Goal: Task Accomplishment & Management: Use online tool/utility

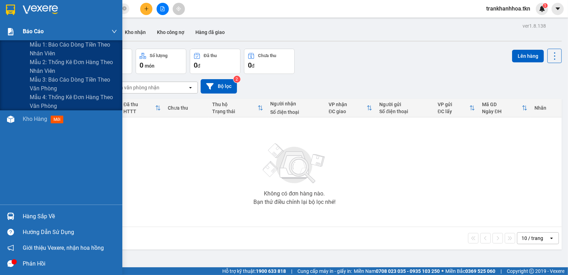
click at [23, 30] on span "Báo cáo" at bounding box center [33, 31] width 21 height 9
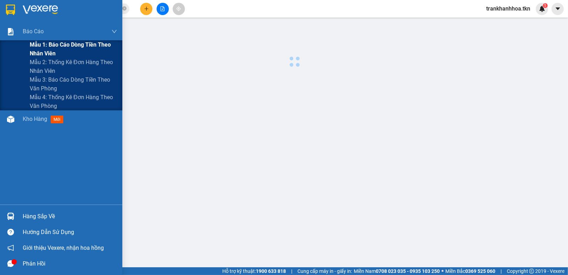
drag, startPoint x: 71, startPoint y: 48, endPoint x: 114, endPoint y: 43, distance: 43.7
click at [72, 48] on span "Mẫu 1: Báo cáo dòng tiền theo nhân viên" at bounding box center [73, 48] width 87 height 17
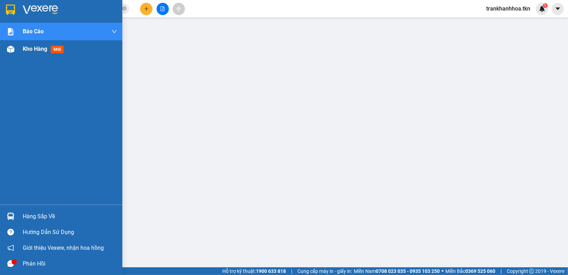
click at [38, 51] on span "Kho hàng" at bounding box center [35, 48] width 24 height 7
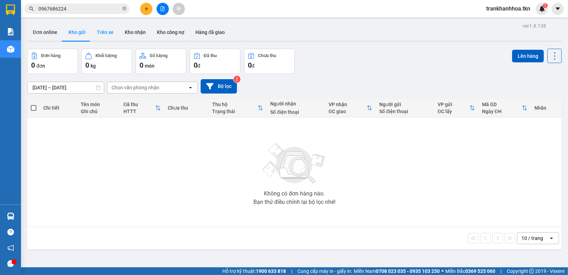
click at [108, 30] on button "Trên xe" at bounding box center [105, 32] width 28 height 17
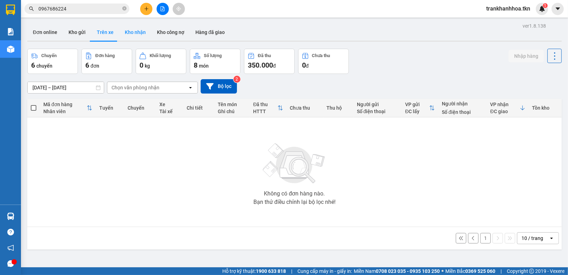
click at [135, 34] on button "Kho nhận" at bounding box center [135, 32] width 32 height 17
type input "[DATE] – [DATE]"
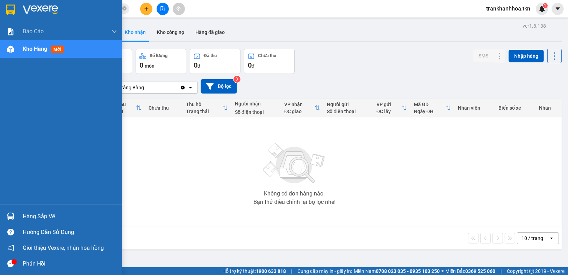
click at [19, 224] on div "Hướng dẫn sử dụng" at bounding box center [61, 232] width 122 height 16
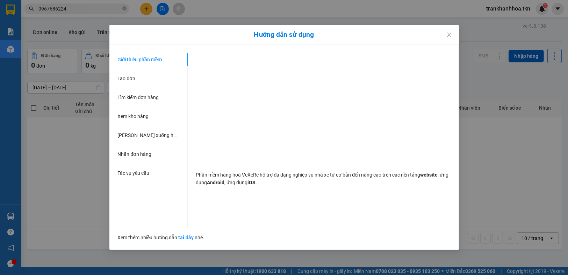
click at [19, 192] on div "Hướng dẫn sử dụng Giới thiệu phần mềm Tạo đơn Tìm kiếm đơn hàng Xem kho hàng Lê…" at bounding box center [284, 137] width 568 height 275
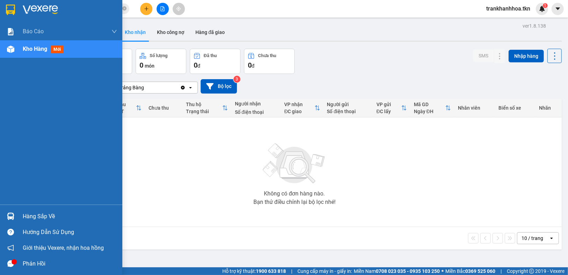
drag, startPoint x: 11, startPoint y: 193, endPoint x: 58, endPoint y: 179, distance: 49.3
click at [58, 179] on section "Kết quả tìm kiếm ( 2 ) Bộ lọc Mã ĐH Trạng thái Món hàng Thu hộ Tổng cước Chưa c…" at bounding box center [284, 137] width 568 height 275
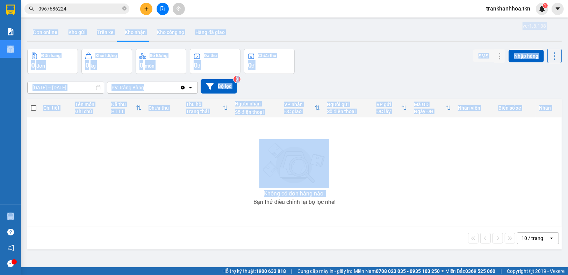
click at [451, 33] on div "Đơn online Kho gửi Trên xe Kho nhận Kho công nợ Hàng đã giao" at bounding box center [294, 33] width 535 height 19
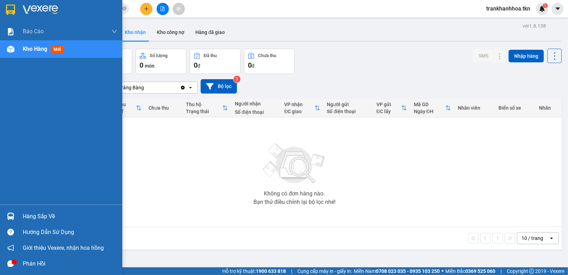
click at [15, 213] on div at bounding box center [11, 216] width 12 height 12
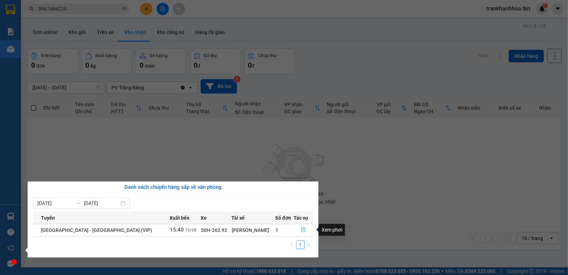
click at [301, 229] on icon "file-done" at bounding box center [303, 229] width 5 height 5
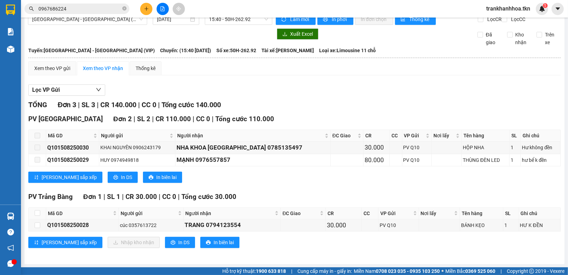
scroll to position [16, 0]
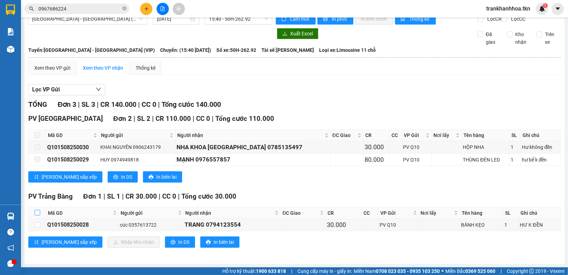
click at [35, 212] on input "checkbox" at bounding box center [38, 213] width 6 height 6
checkbox input "true"
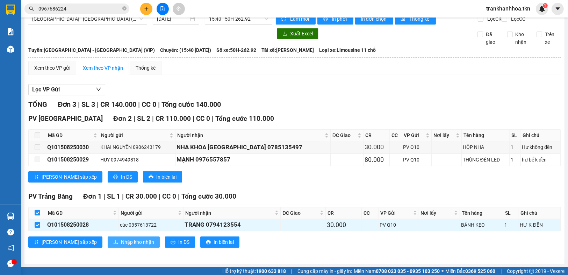
click at [108, 241] on button "Nhập kho nhận" at bounding box center [134, 241] width 52 height 11
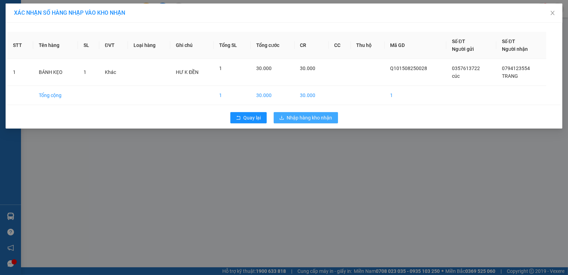
click at [310, 120] on span "Nhập hàng kho nhận" at bounding box center [309, 118] width 45 height 8
click at [310, 115] on span "Nhập hàng kho nhận" at bounding box center [309, 118] width 45 height 8
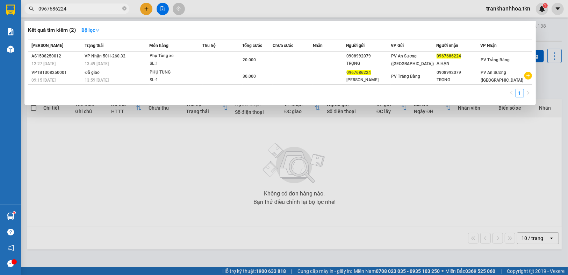
click at [64, 6] on input "0967686224" at bounding box center [79, 9] width 83 height 8
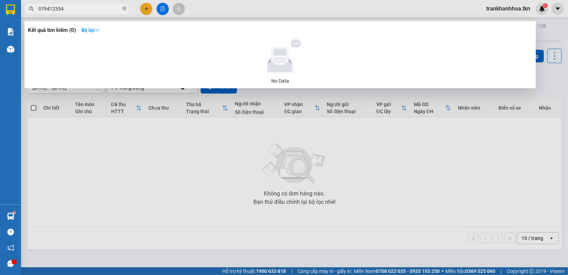
drag, startPoint x: 175, startPoint y: 179, endPoint x: 133, endPoint y: 134, distance: 61.9
click at [175, 179] on div at bounding box center [284, 137] width 568 height 275
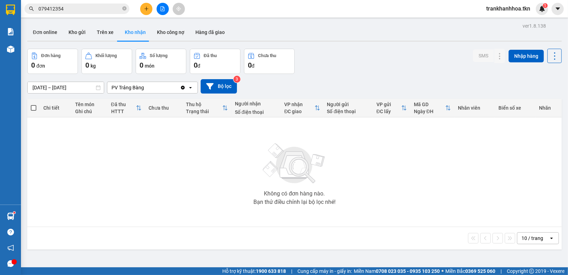
click at [82, 11] on input "079412354" at bounding box center [79, 9] width 83 height 8
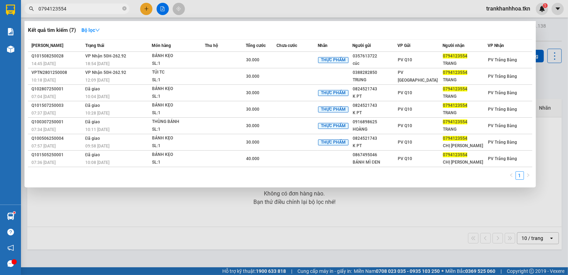
type input "0794123554"
